Goal: Task Accomplishment & Management: Use online tool/utility

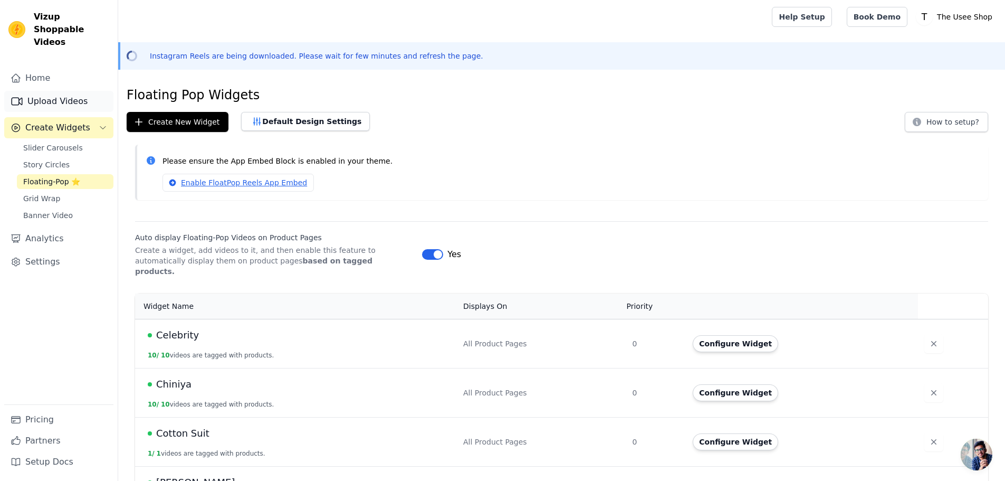
click at [47, 91] on link "Upload Videos" at bounding box center [58, 101] width 109 height 21
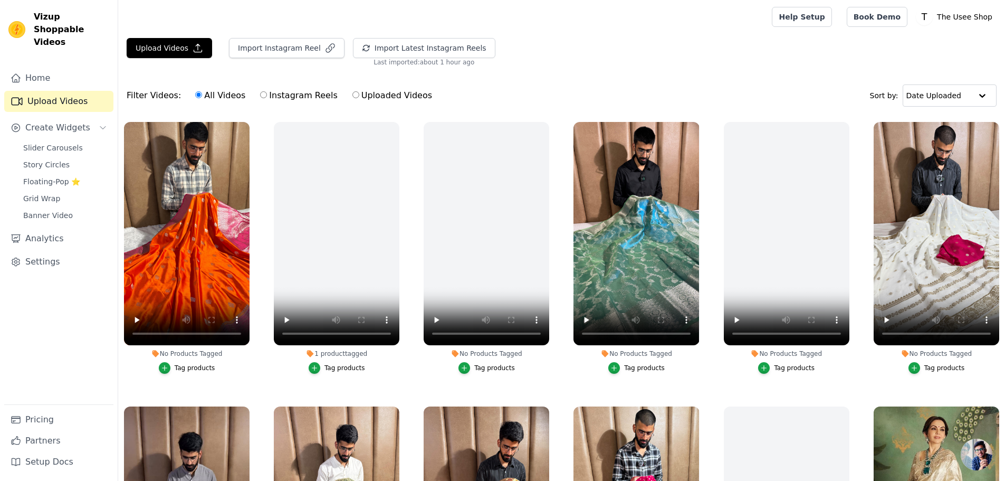
click at [850, 274] on div "No Products Tagged Tag products" at bounding box center [786, 250] width 137 height 268
drag, startPoint x: 850, startPoint y: 274, endPoint x: 826, endPoint y: 267, distance: 24.7
click at [850, 274] on div "No Products Tagged Tag products" at bounding box center [786, 250] width 137 height 268
click at [719, 90] on div "Filter Videos: All Videos Instagram Reels Uploaded Videos Sort by: Date Uploaded" at bounding box center [561, 95] width 887 height 41
